Goal: Transaction & Acquisition: Book appointment/travel/reservation

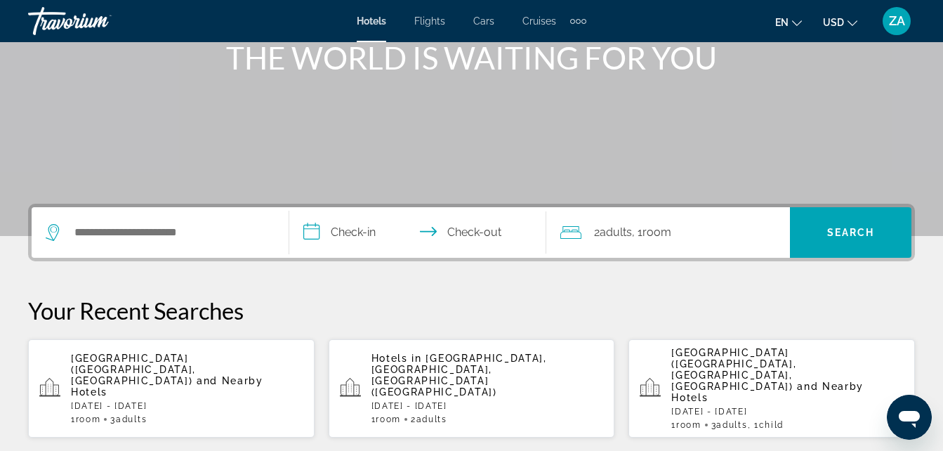
scroll to position [211, 0]
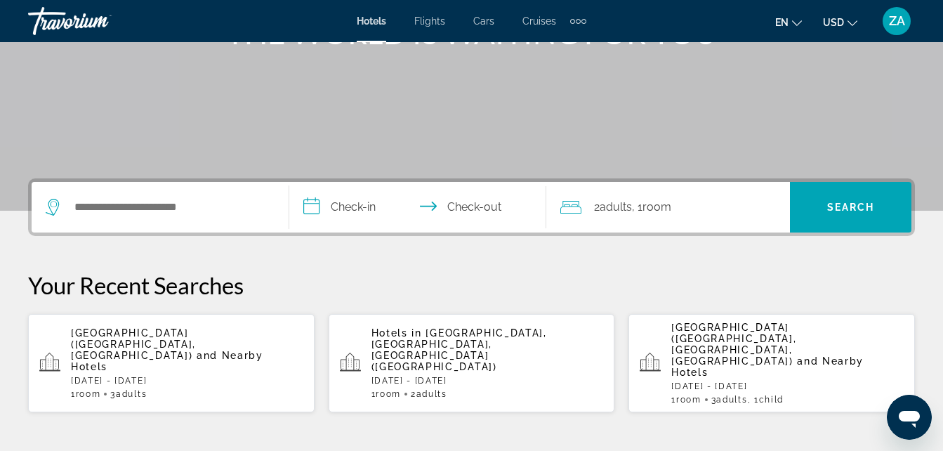
click at [156, 340] on p "[GEOGRAPHIC_DATA] ([GEOGRAPHIC_DATA], [GEOGRAPHIC_DATA]) and Nearby Hotels" at bounding box center [187, 349] width 232 height 45
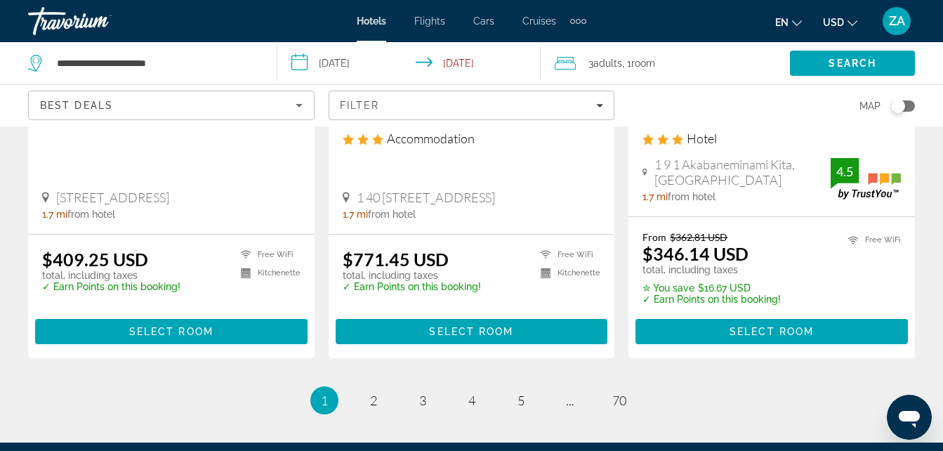
scroll to position [1895, 0]
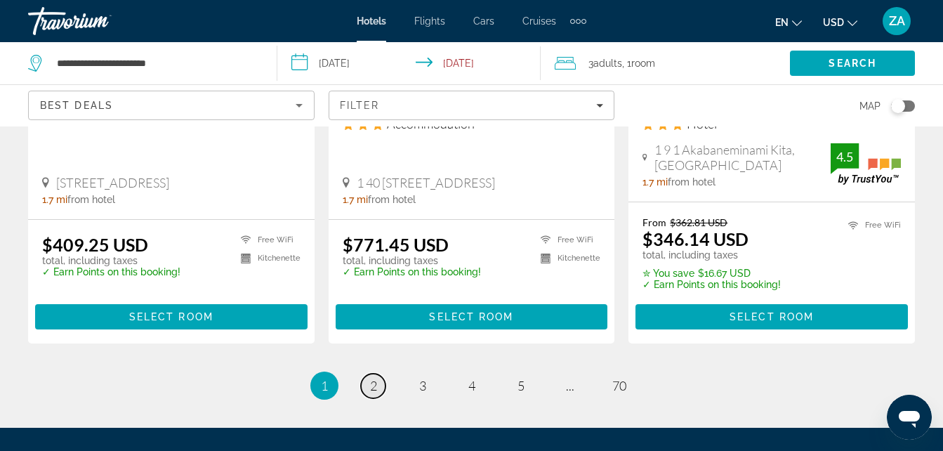
click at [374, 378] on span "2" at bounding box center [373, 385] width 7 height 15
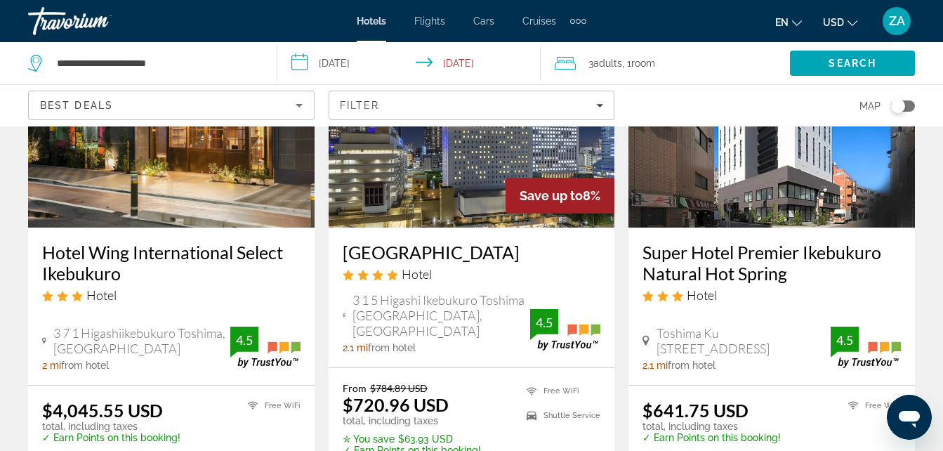
scroll to position [1895, 0]
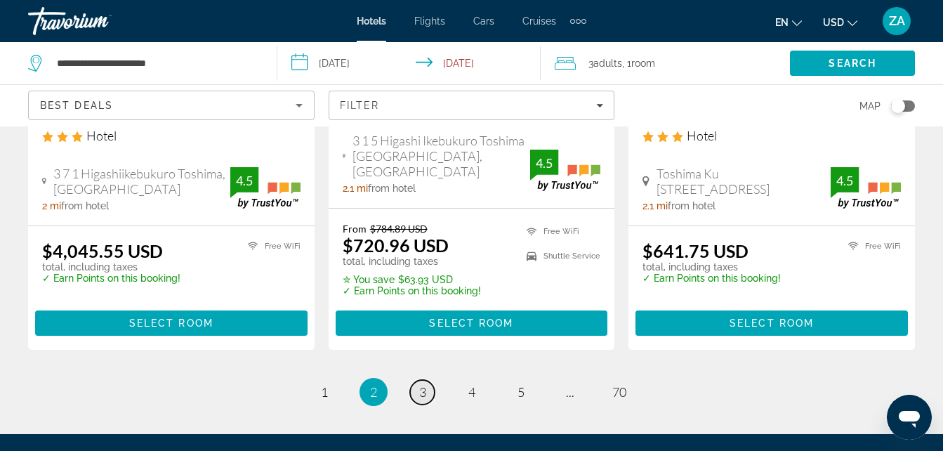
click at [421, 384] on span "3" at bounding box center [422, 391] width 7 height 15
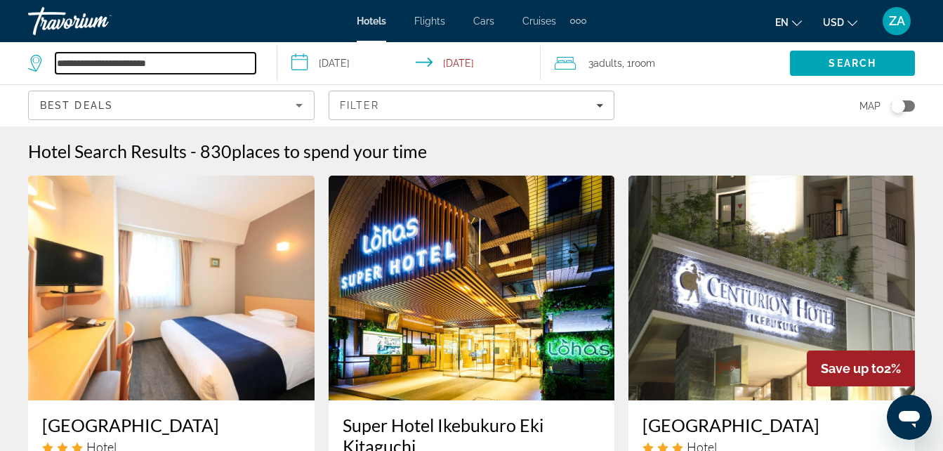
click at [190, 63] on input "**********" at bounding box center [155, 63] width 200 height 21
type input "*"
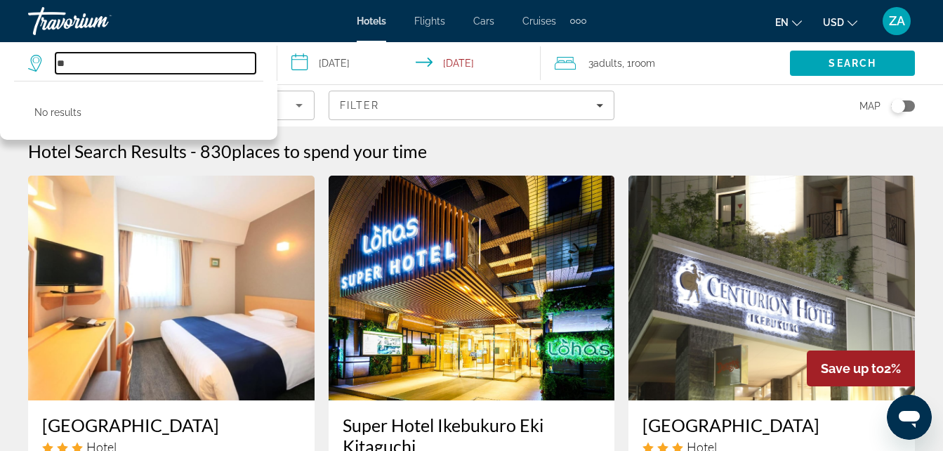
type input "*"
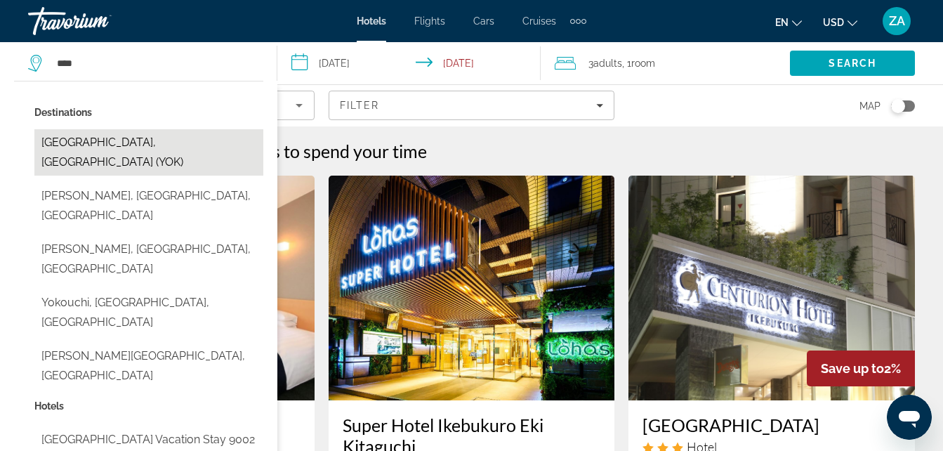
click at [119, 141] on button "[GEOGRAPHIC_DATA], [GEOGRAPHIC_DATA] (YOK)" at bounding box center [148, 152] width 229 height 46
type input "**********"
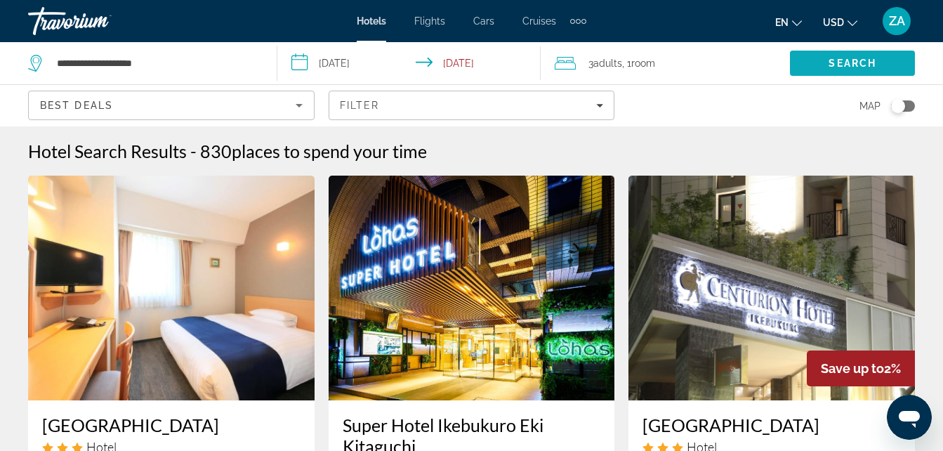
click at [846, 67] on span "Search" at bounding box center [852, 63] width 48 height 11
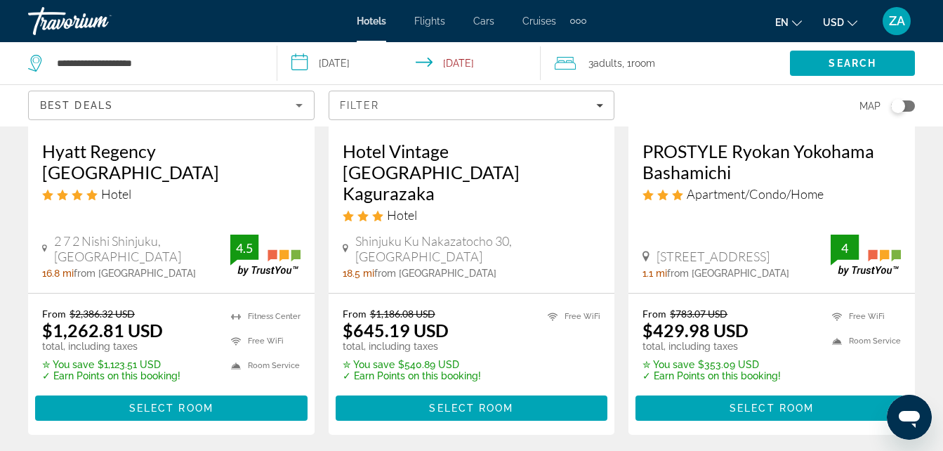
scroll to position [1404, 0]
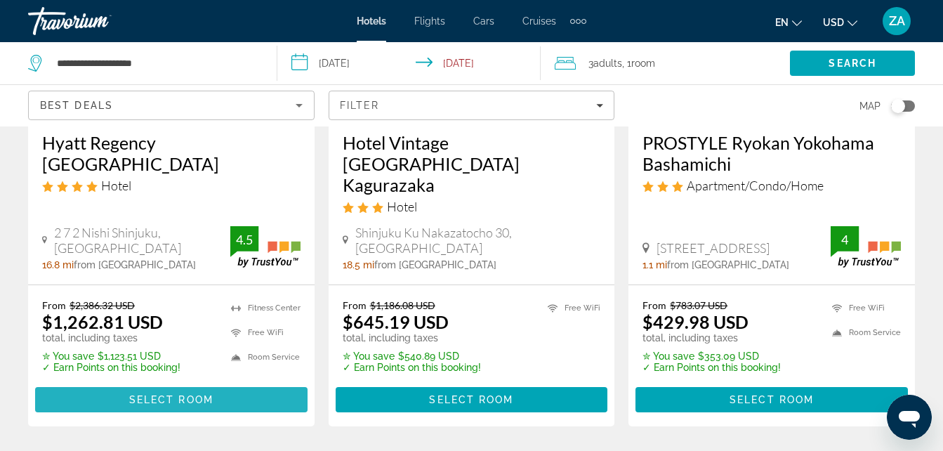
click at [180, 394] on span "Select Room" at bounding box center [171, 399] width 84 height 11
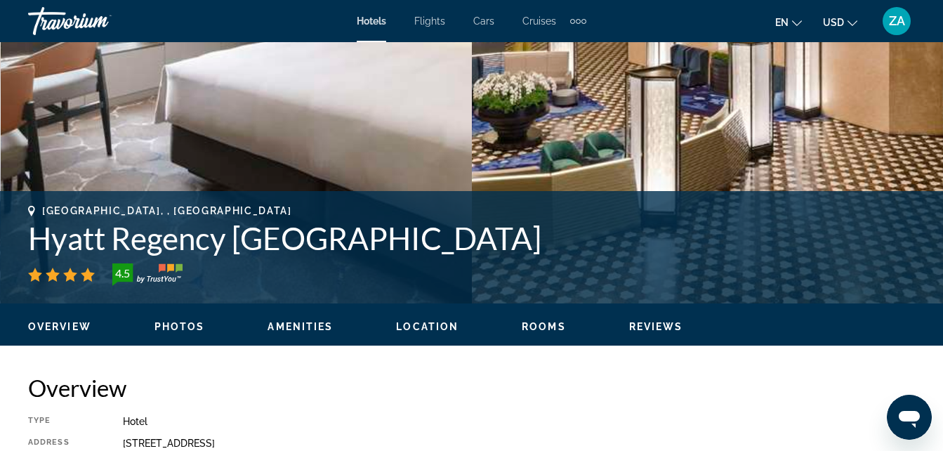
scroll to position [281, 0]
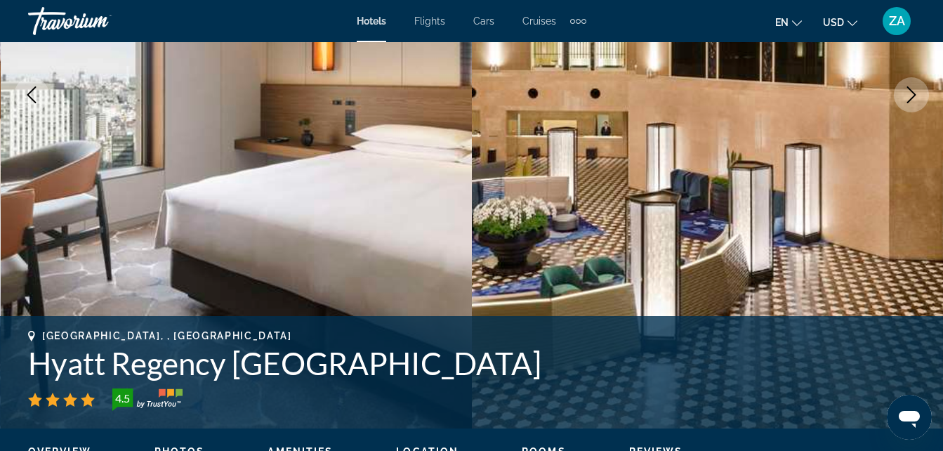
click at [911, 98] on icon "Next image" at bounding box center [911, 94] width 17 height 17
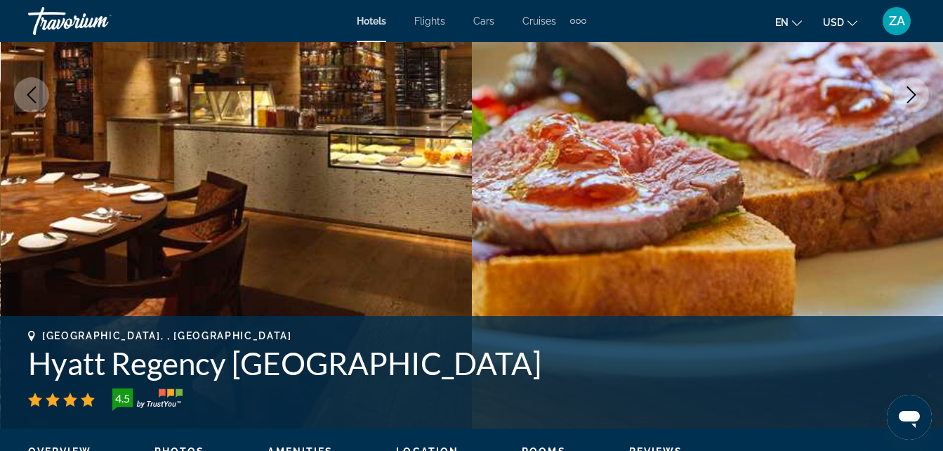
click at [908, 101] on icon "Next image" at bounding box center [911, 94] width 17 height 17
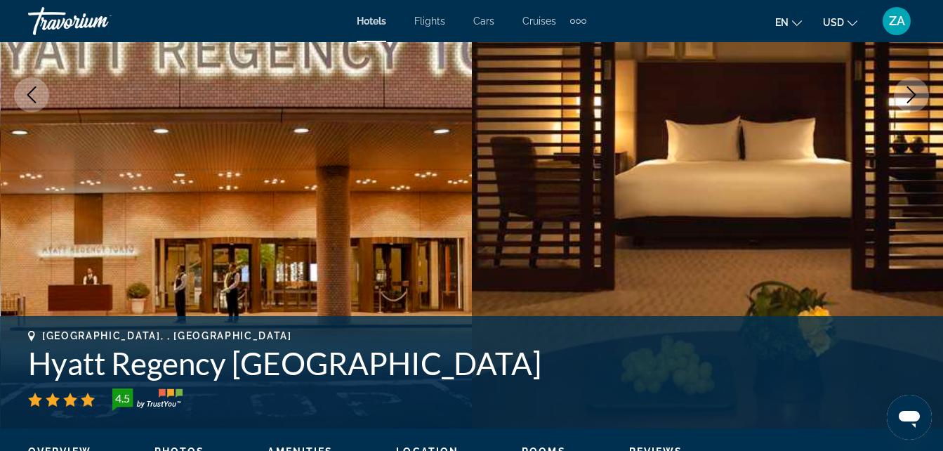
click at [906, 105] on button "Next image" at bounding box center [911, 94] width 35 height 35
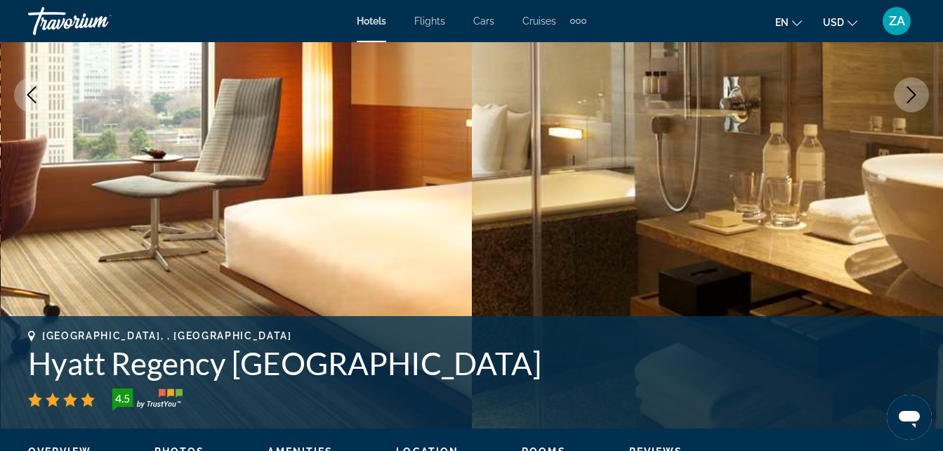
click at [903, 106] on button "Next image" at bounding box center [911, 94] width 35 height 35
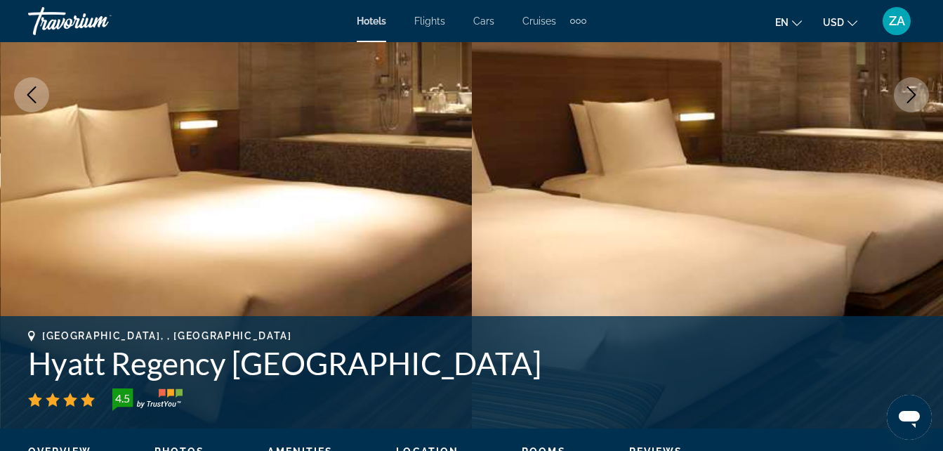
click at [901, 108] on button "Next image" at bounding box center [911, 94] width 35 height 35
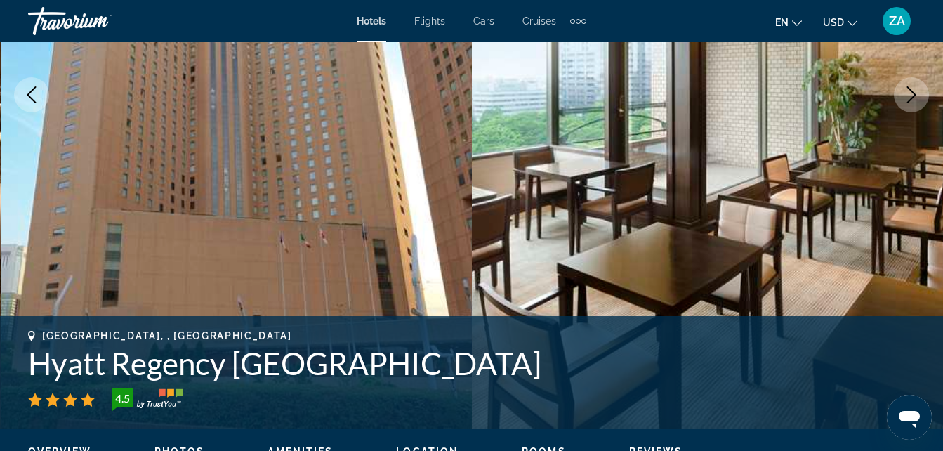
click at [901, 108] on button "Next image" at bounding box center [911, 94] width 35 height 35
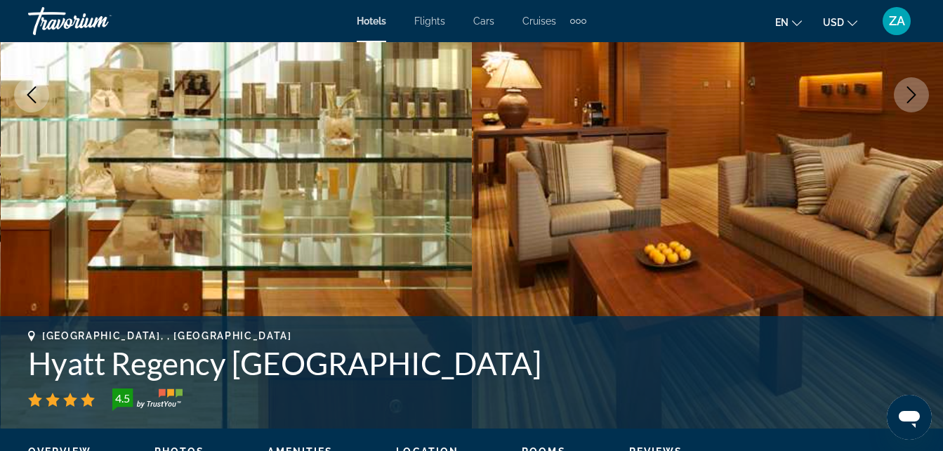
click at [901, 108] on button "Next image" at bounding box center [911, 94] width 35 height 35
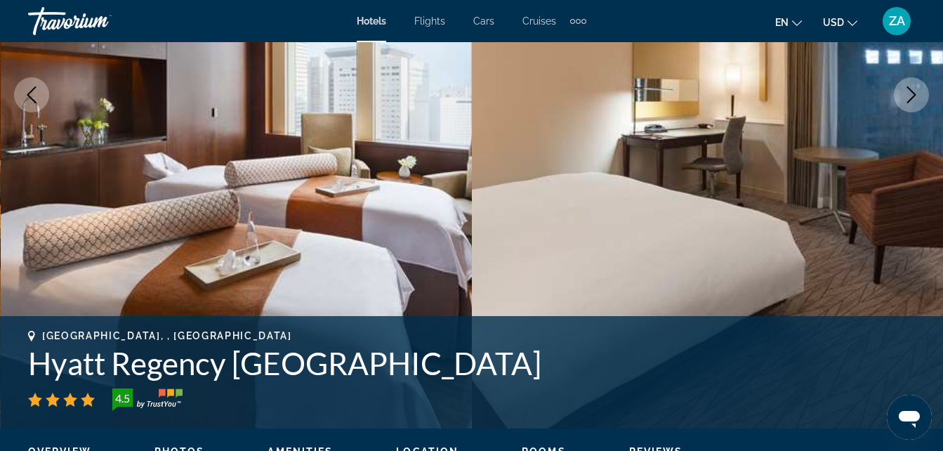
click at [901, 108] on button "Next image" at bounding box center [911, 94] width 35 height 35
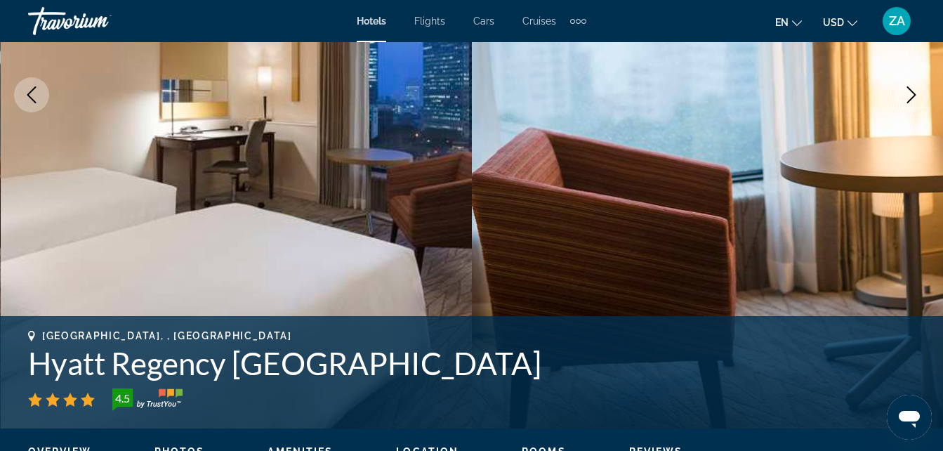
click at [901, 108] on button "Next image" at bounding box center [911, 94] width 35 height 35
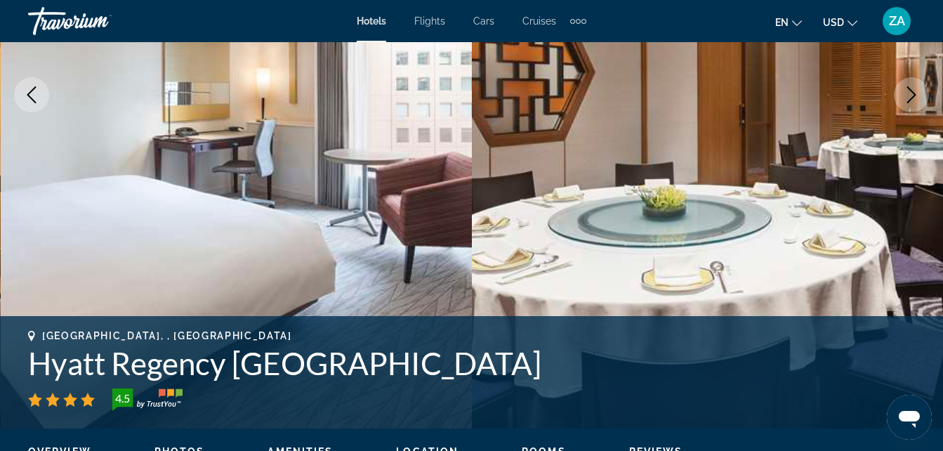
click at [901, 108] on button "Next image" at bounding box center [911, 94] width 35 height 35
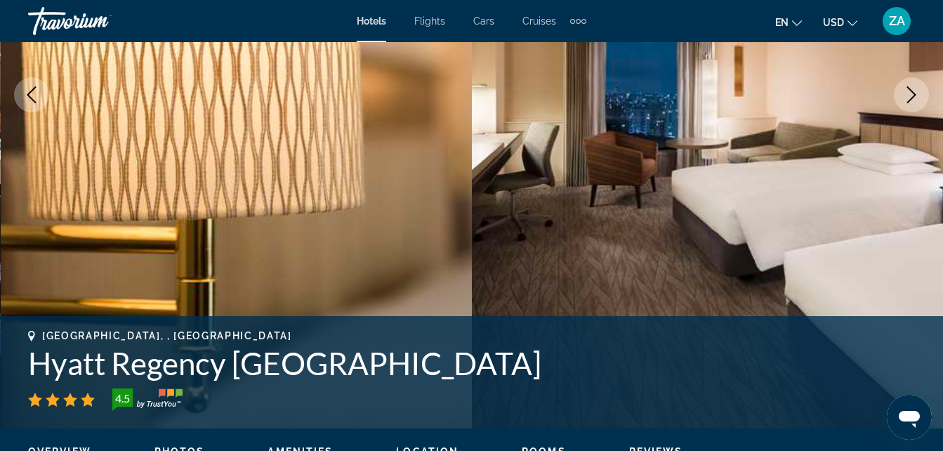
click at [899, 111] on img "Main content" at bounding box center [708, 94] width 472 height 667
click at [906, 99] on icon "Next image" at bounding box center [911, 94] width 17 height 17
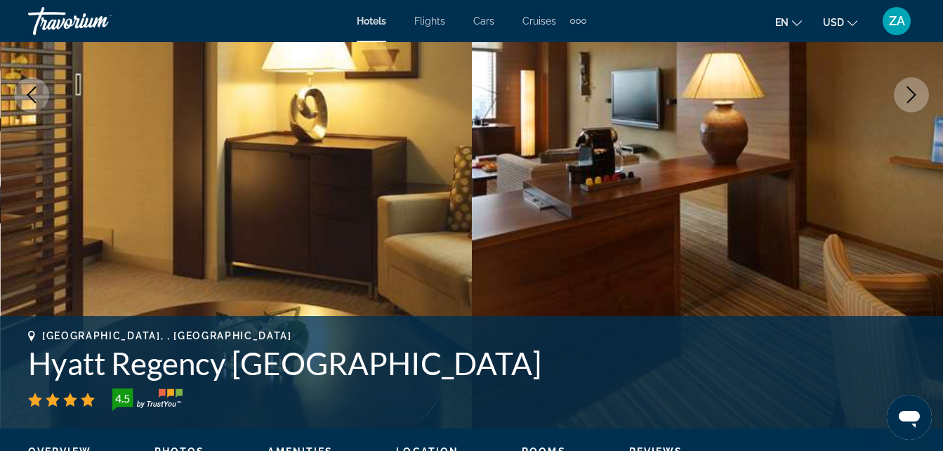
click at [906, 99] on icon "Next image" at bounding box center [911, 94] width 17 height 17
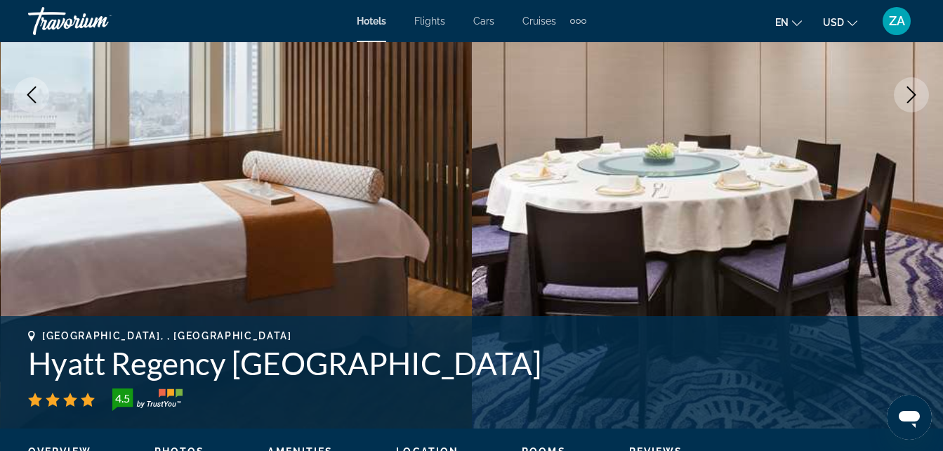
click at [906, 100] on icon "Next image" at bounding box center [911, 94] width 17 height 17
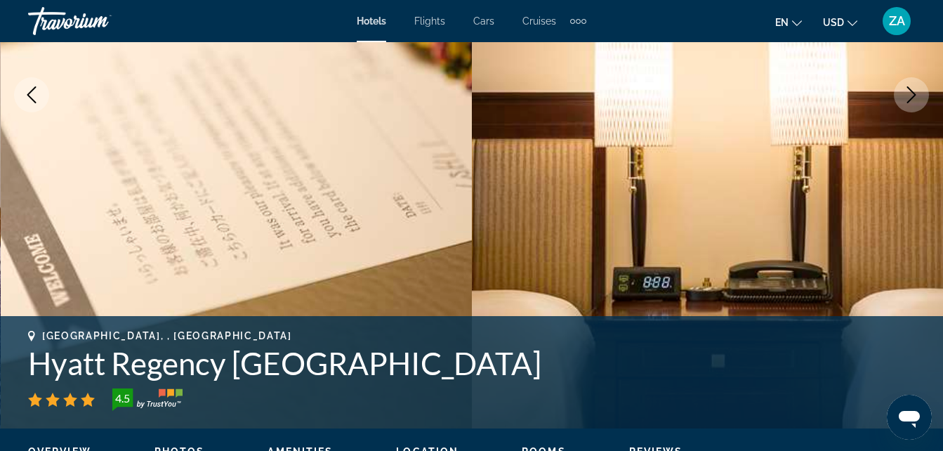
click at [904, 102] on icon "Next image" at bounding box center [911, 94] width 17 height 17
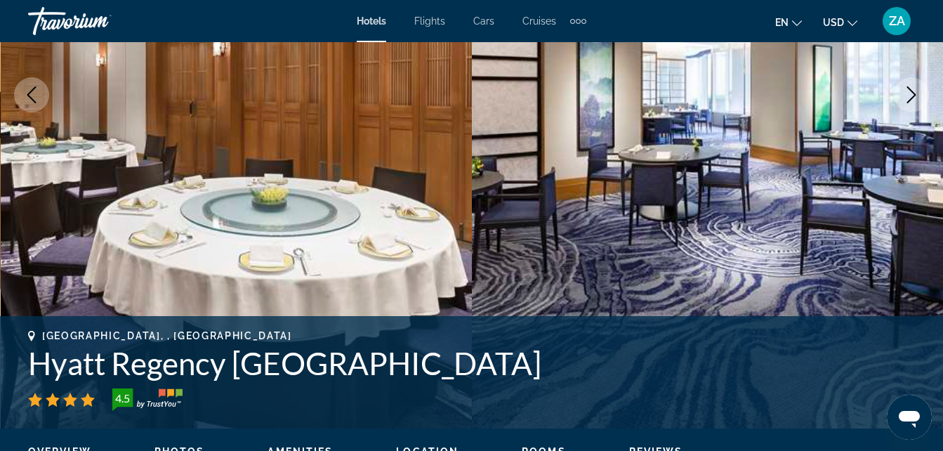
click at [913, 88] on icon "Next image" at bounding box center [911, 94] width 17 height 17
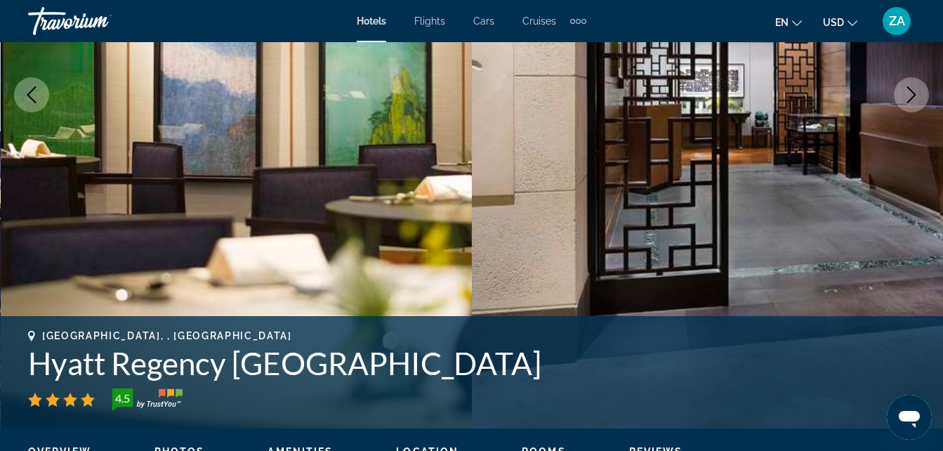
click at [910, 94] on icon "Next image" at bounding box center [911, 94] width 17 height 17
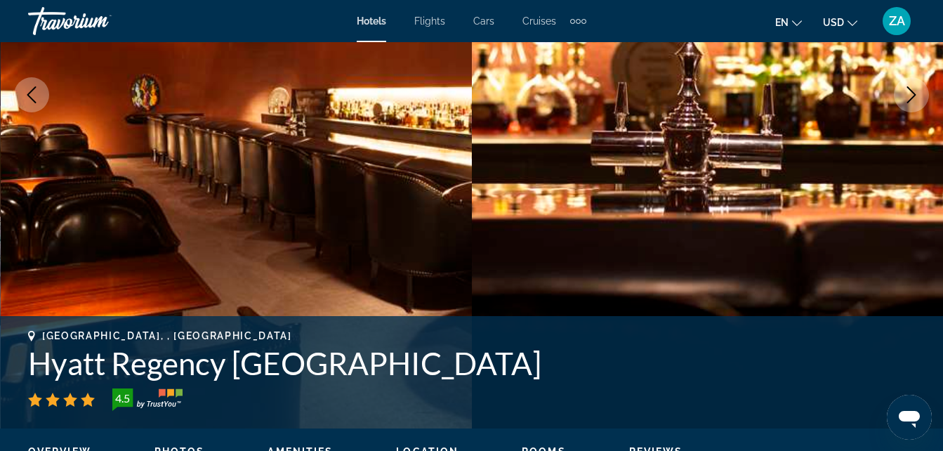
click at [910, 95] on icon "Next image" at bounding box center [911, 94] width 17 height 17
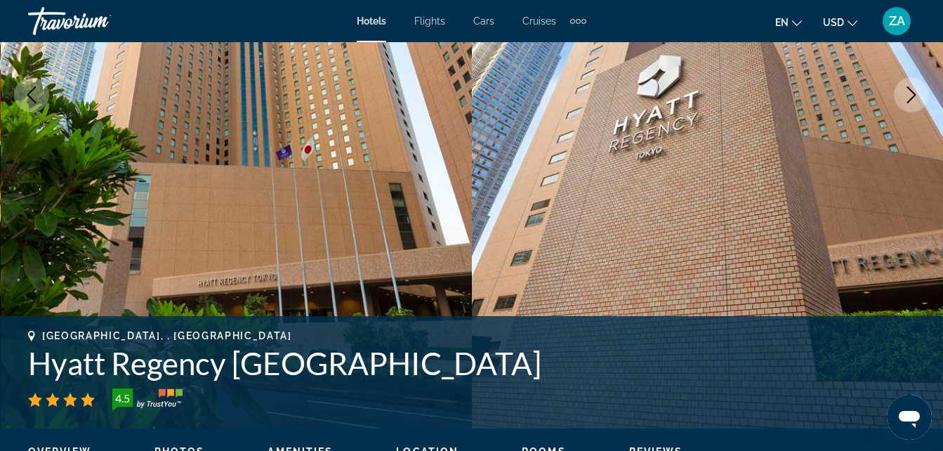
click at [909, 98] on icon "Next image" at bounding box center [911, 94] width 17 height 17
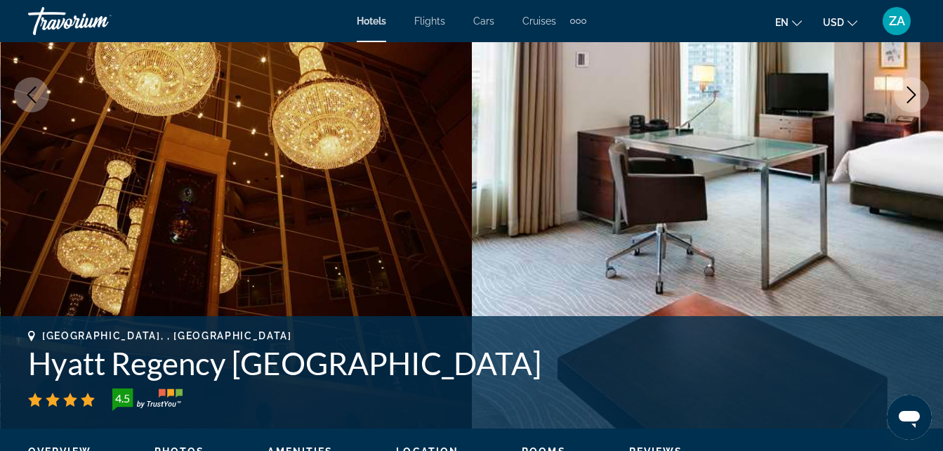
click at [909, 98] on icon "Next image" at bounding box center [911, 94] width 17 height 17
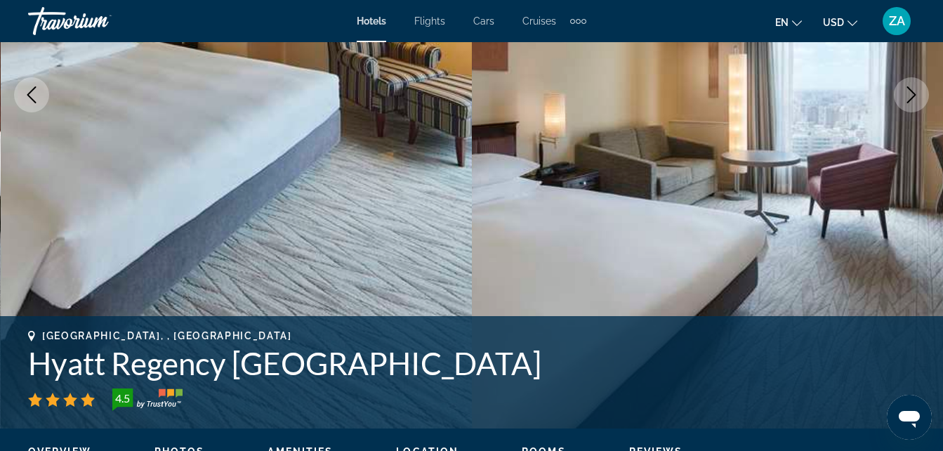
click at [909, 99] on icon "Next image" at bounding box center [911, 94] width 17 height 17
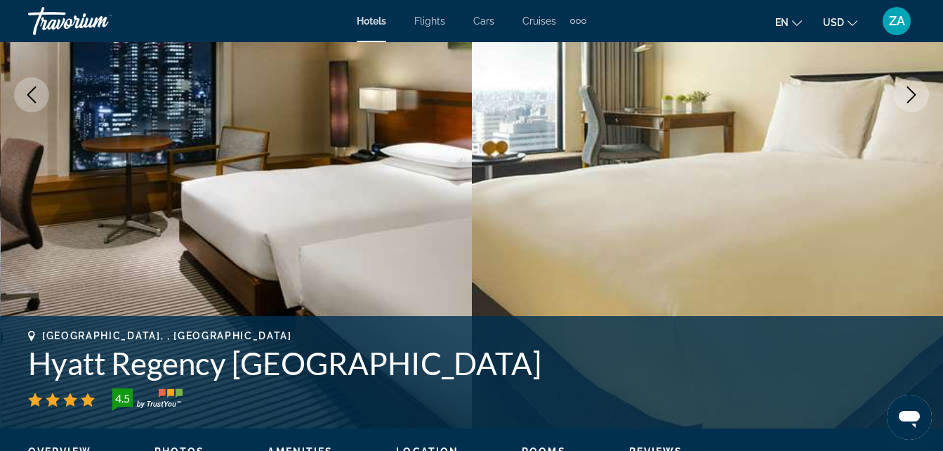
click at [909, 99] on icon "Next image" at bounding box center [911, 94] width 17 height 17
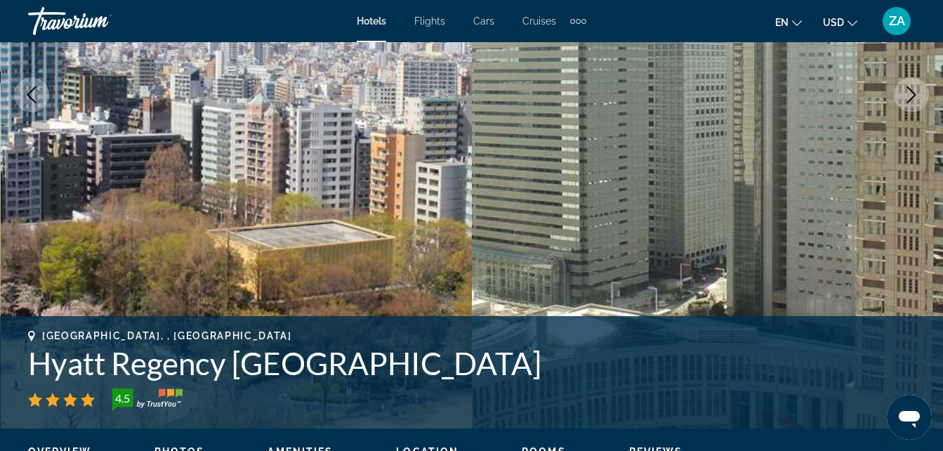
click at [908, 99] on icon "Next image" at bounding box center [911, 94] width 17 height 17
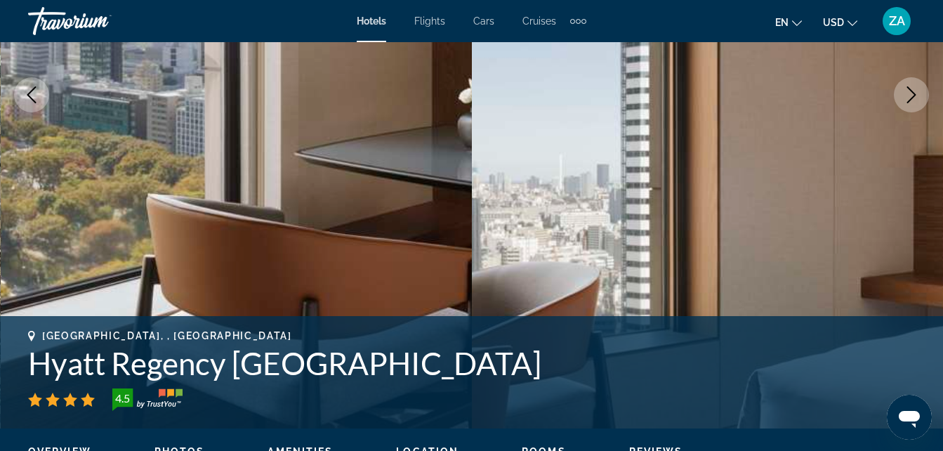
click at [907, 101] on icon "Next image" at bounding box center [911, 94] width 17 height 17
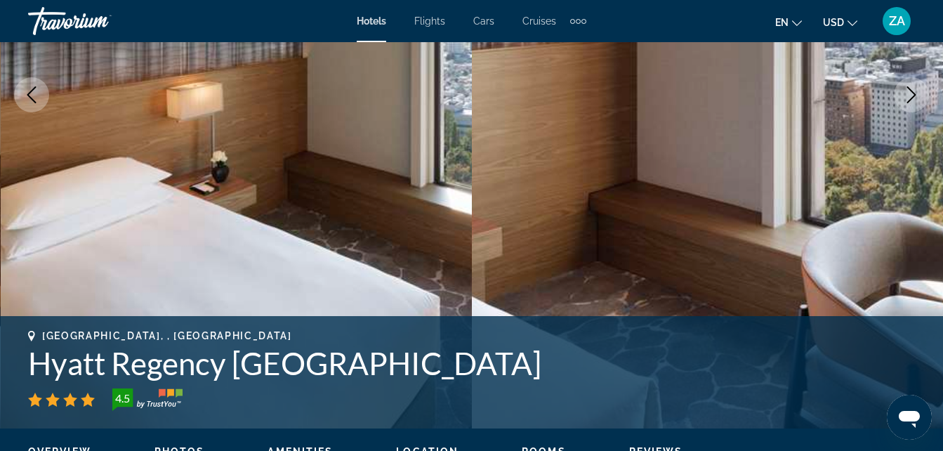
click at [907, 101] on icon "Next image" at bounding box center [911, 94] width 17 height 17
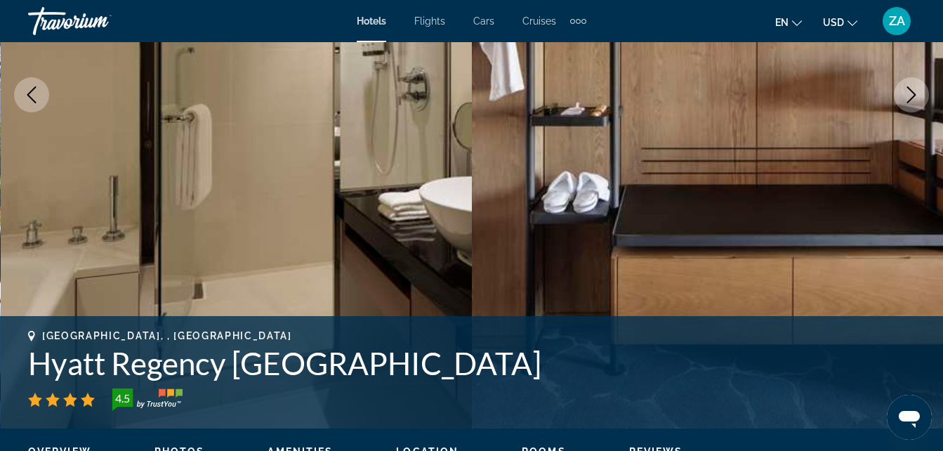
click at [906, 103] on button "Next image" at bounding box center [911, 94] width 35 height 35
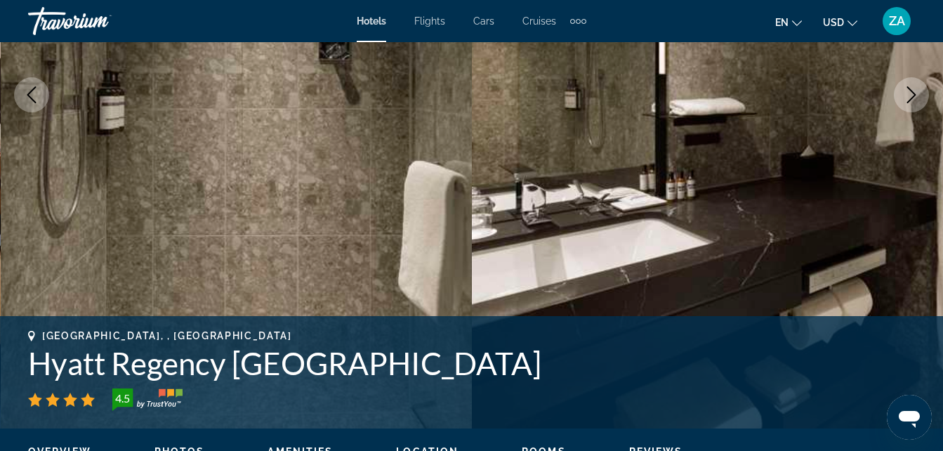
click at [906, 105] on button "Next image" at bounding box center [911, 94] width 35 height 35
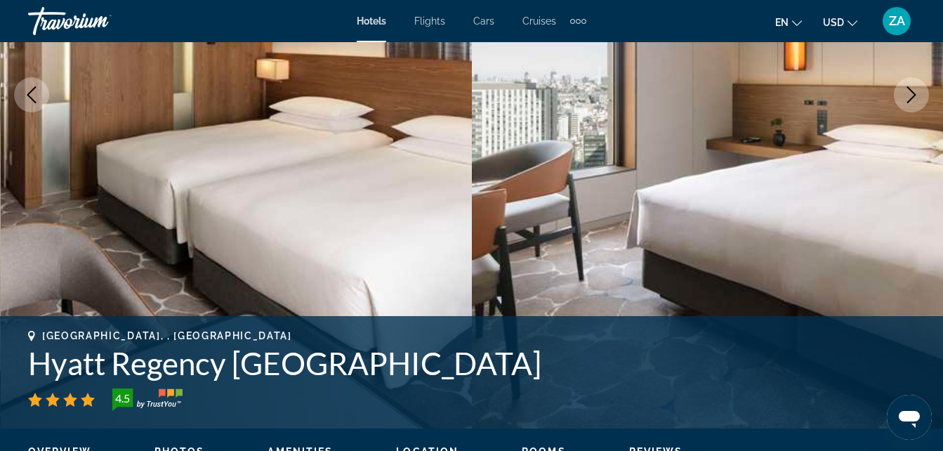
click at [904, 107] on button "Next image" at bounding box center [911, 94] width 35 height 35
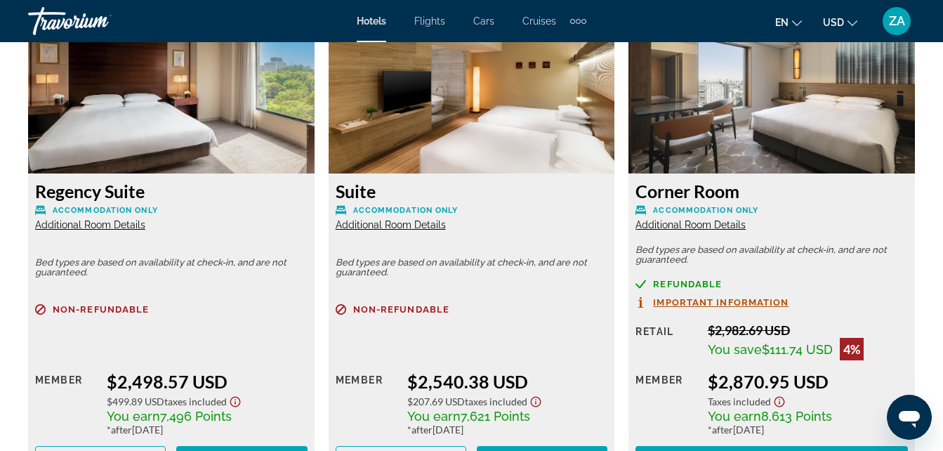
scroll to position [4773, 0]
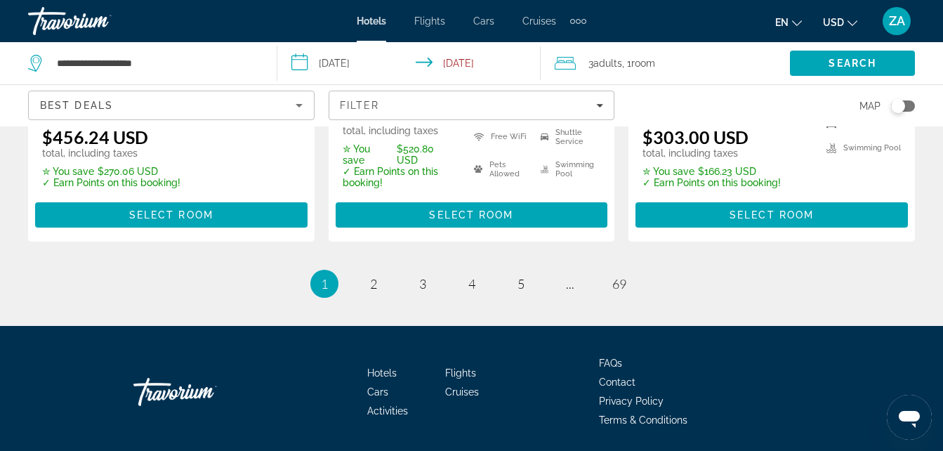
scroll to position [2135, 0]
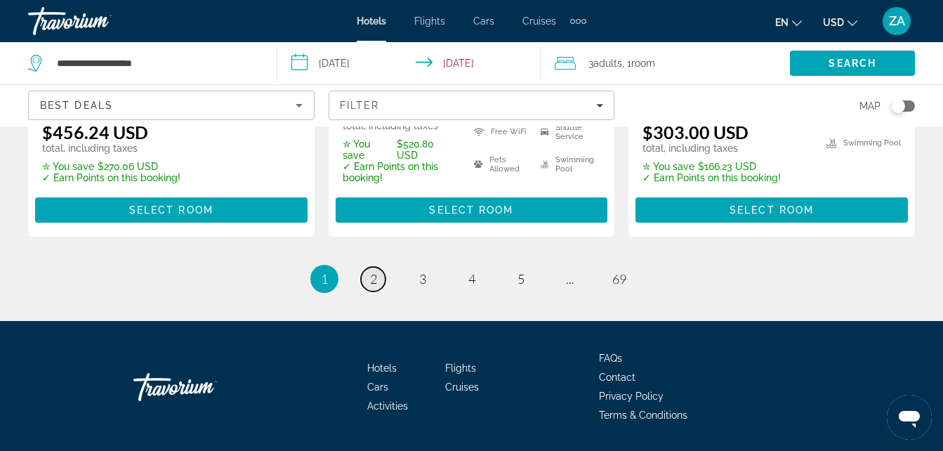
click at [371, 271] on span "2" at bounding box center [373, 278] width 7 height 15
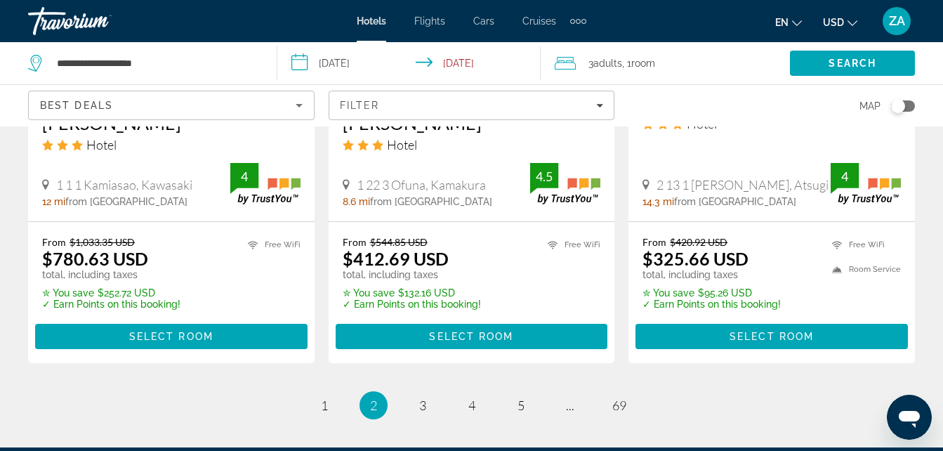
scroll to position [1965, 0]
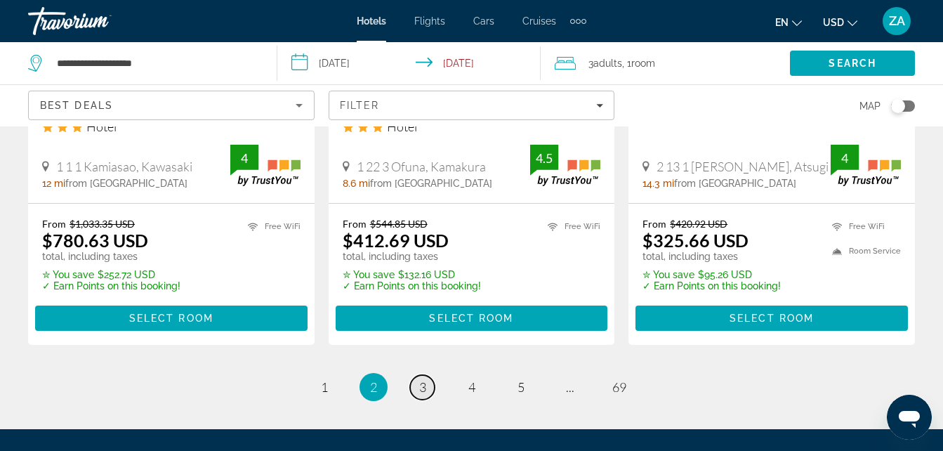
click at [423, 379] on span "3" at bounding box center [422, 386] width 7 height 15
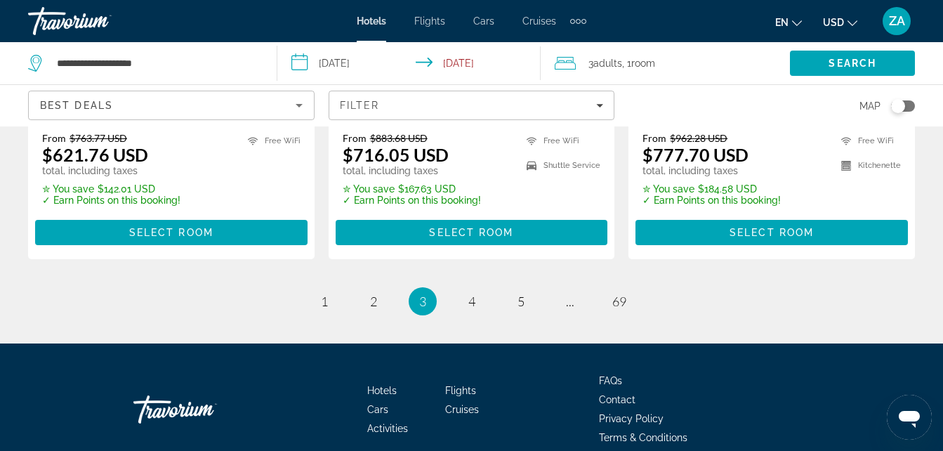
scroll to position [2090, 0]
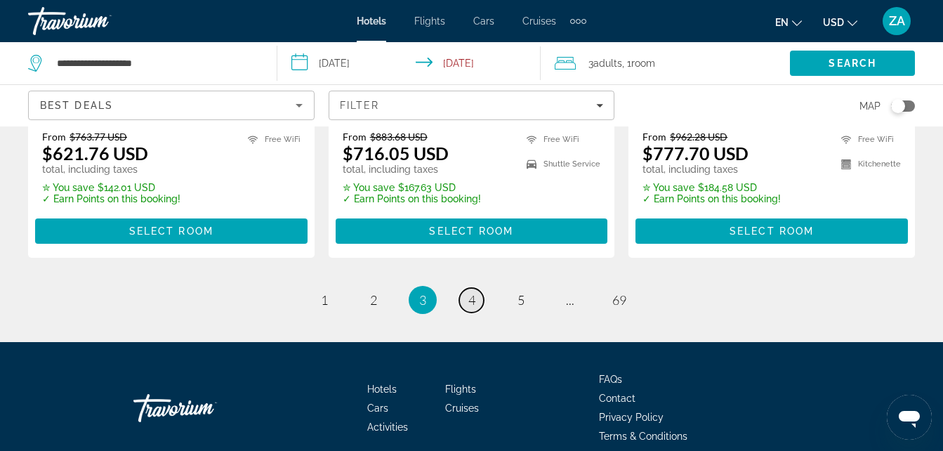
click at [470, 292] on span "4" at bounding box center [471, 299] width 7 height 15
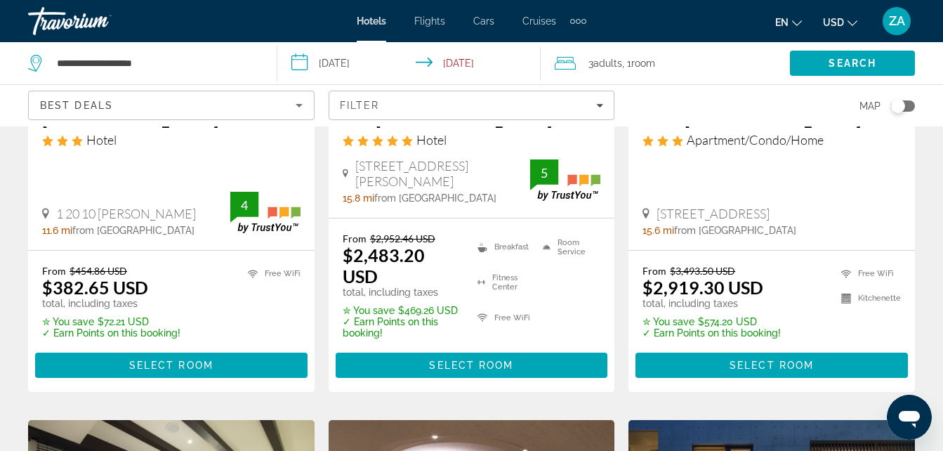
scroll to position [1404, 0]
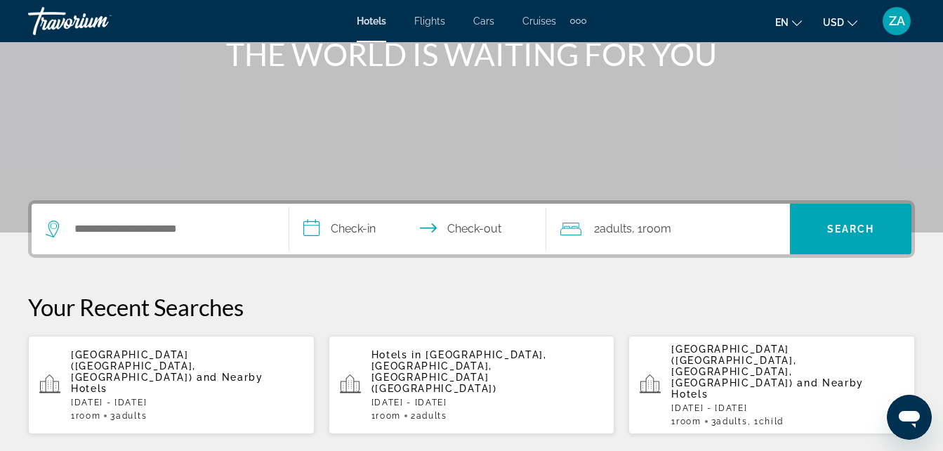
scroll to position [211, 0]
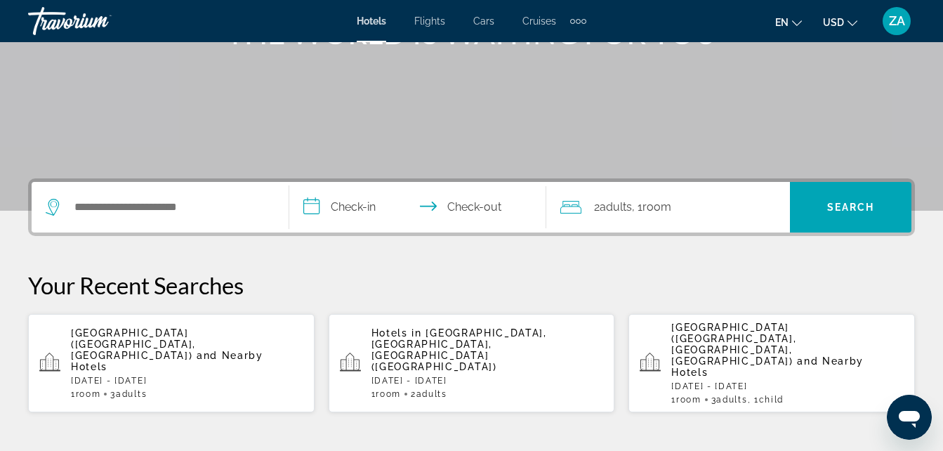
click at [133, 338] on p "[GEOGRAPHIC_DATA] ([GEOGRAPHIC_DATA], [GEOGRAPHIC_DATA]) and Nearby Hotels" at bounding box center [187, 349] width 232 height 45
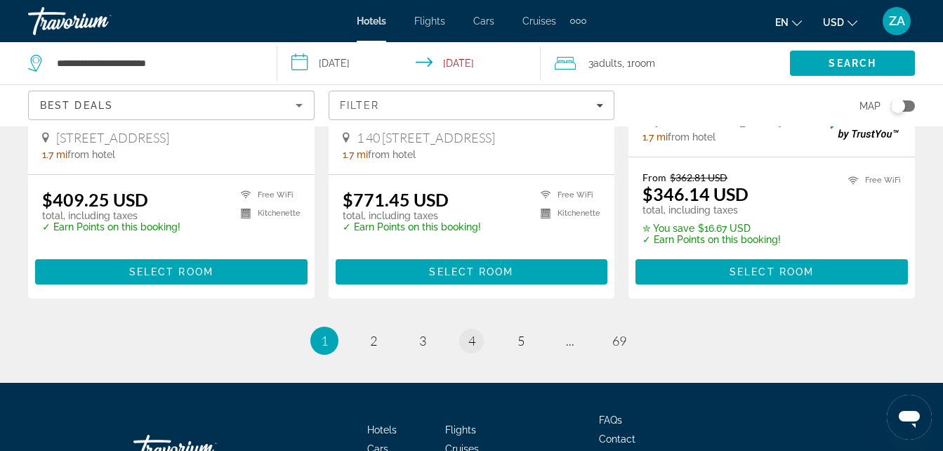
scroll to position [1965, 0]
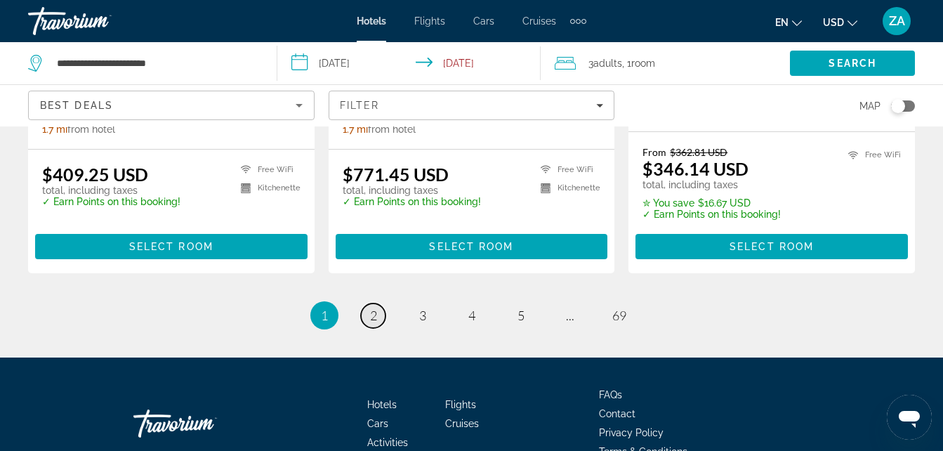
click at [373, 307] on span "2" at bounding box center [373, 314] width 7 height 15
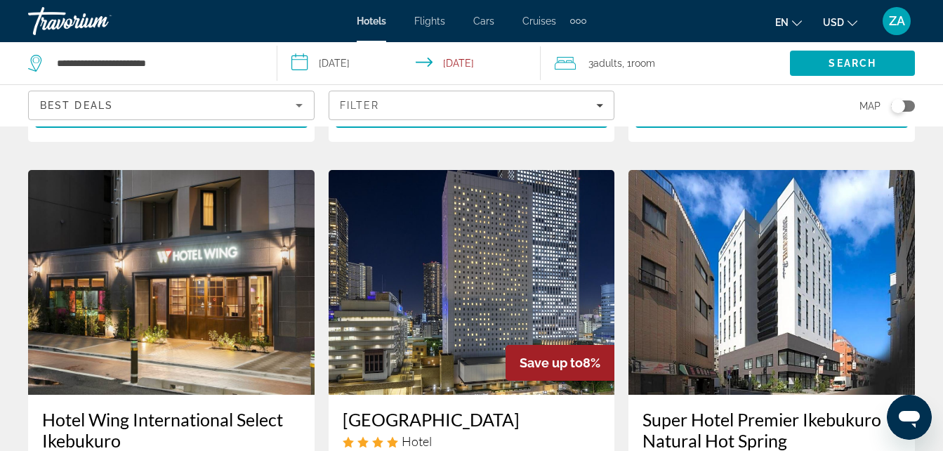
scroll to position [1544, 0]
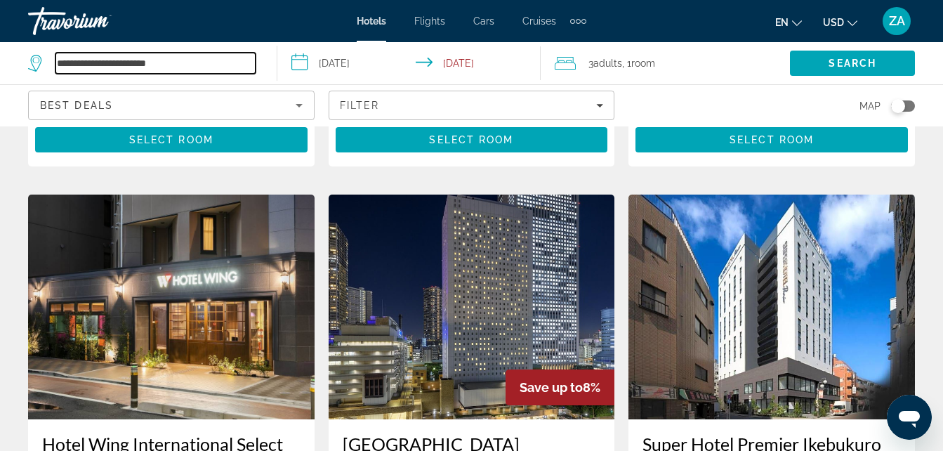
click at [181, 61] on input "**********" at bounding box center [155, 63] width 200 height 21
type input "*"
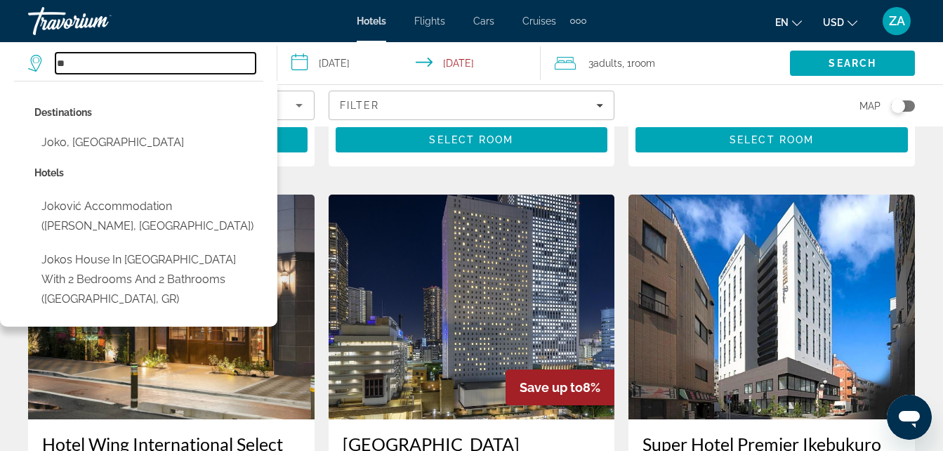
type input "*"
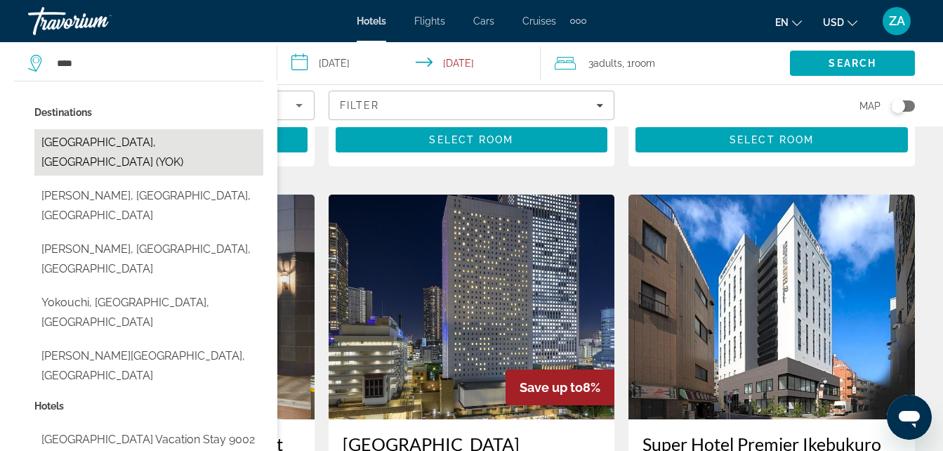
click at [149, 135] on button "[GEOGRAPHIC_DATA], [GEOGRAPHIC_DATA] (YOK)" at bounding box center [148, 152] width 229 height 46
type input "**********"
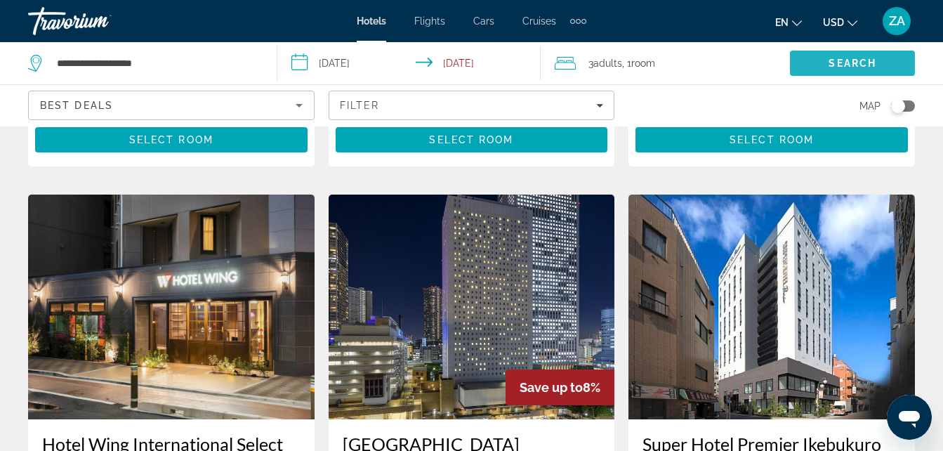
click at [840, 55] on span "Search" at bounding box center [852, 63] width 125 height 34
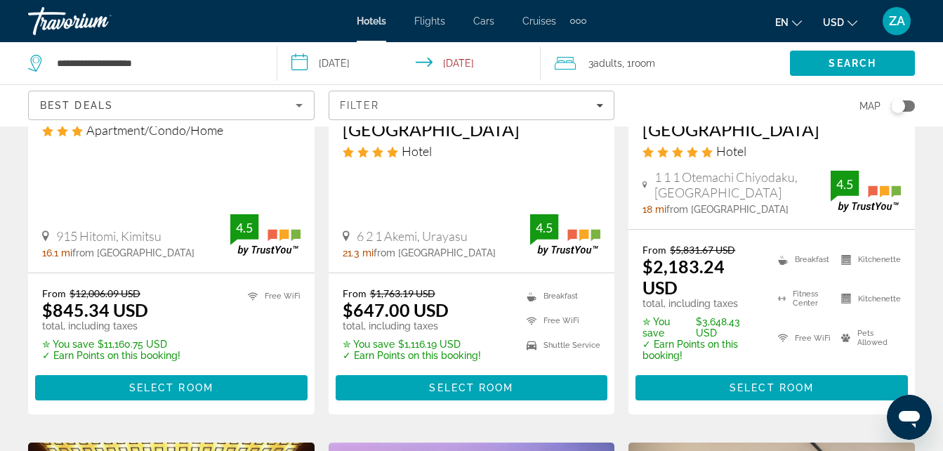
scroll to position [281, 0]
